Goal: Find specific page/section: Find specific page/section

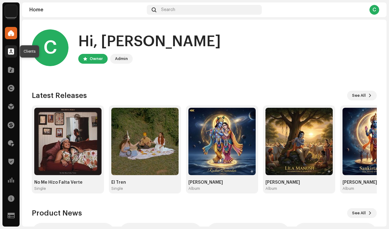
click at [11, 52] on span at bounding box center [11, 51] width 6 height 5
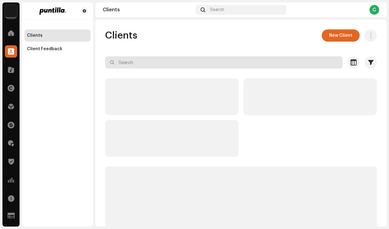
click at [169, 62] on input "text" at bounding box center [223, 62] width 237 height 12
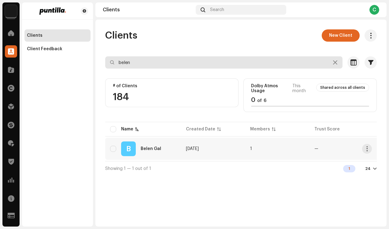
type input "belen"
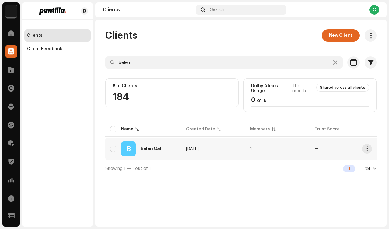
click at [151, 143] on div "[PERSON_NAME] Gal" at bounding box center [143, 148] width 66 height 15
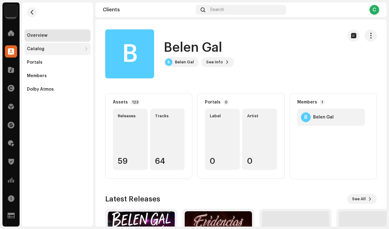
click at [42, 49] on div "Catalog" at bounding box center [35, 48] width 17 height 5
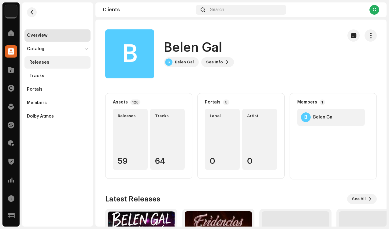
click at [46, 61] on div "Releases" at bounding box center [39, 62] width 20 height 5
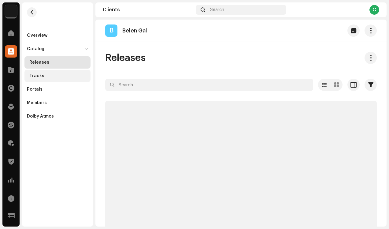
click at [39, 75] on div "Tracks" at bounding box center [36, 75] width 15 height 5
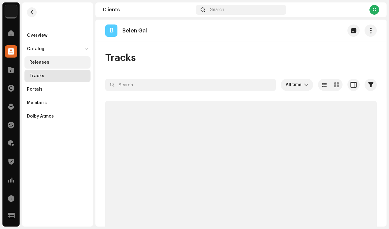
click at [46, 63] on div "Releases" at bounding box center [39, 62] width 20 height 5
